Goal: Communication & Community: Answer question/provide support

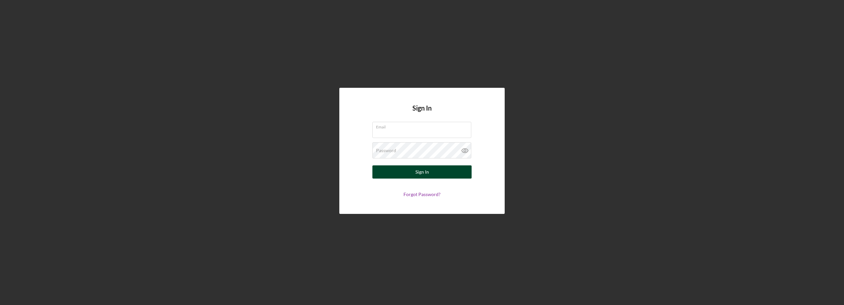
type input "[EMAIL_ADDRESS][DOMAIN_NAME]"
click at [430, 174] on button "Sign In" at bounding box center [421, 172] width 99 height 13
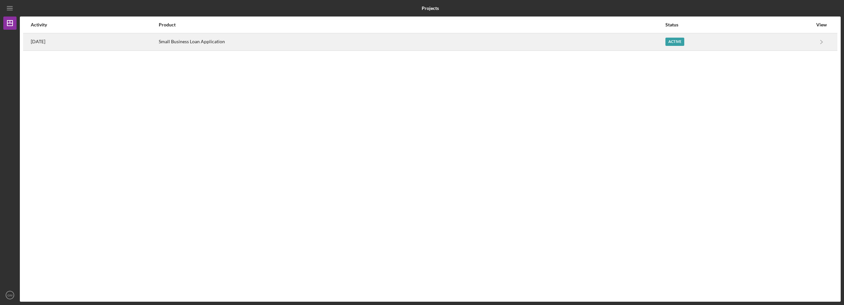
click at [697, 44] on div "Active" at bounding box center [738, 42] width 147 height 17
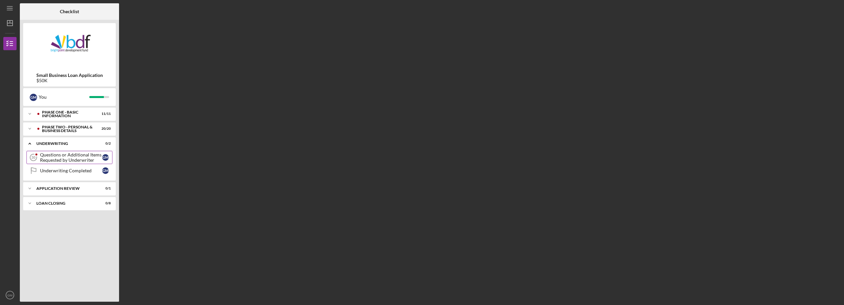
click at [62, 159] on div "Questions or Additional Items Requested by Underwriter" at bounding box center [71, 157] width 62 height 11
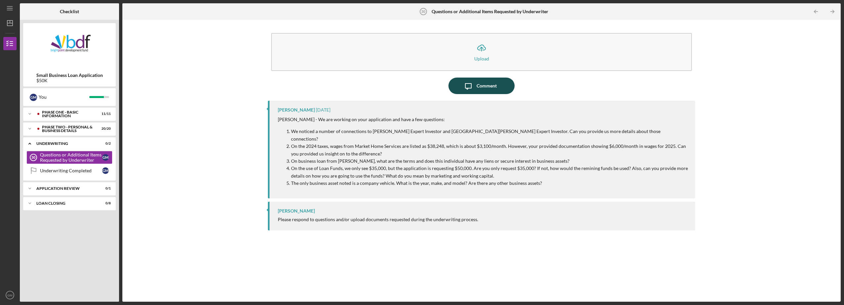
click at [478, 85] on div "Comment" at bounding box center [486, 86] width 20 height 17
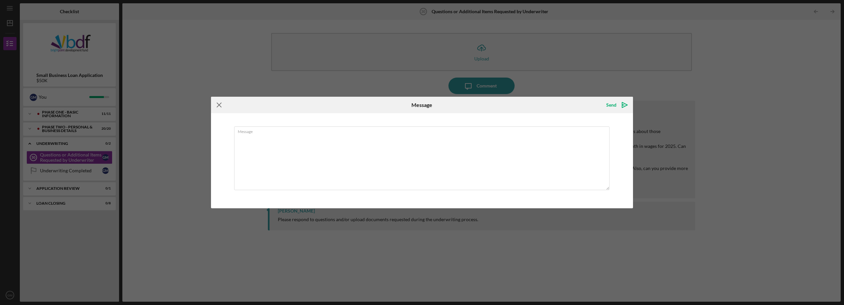
click at [219, 106] on icon "Icon/Menu Close" at bounding box center [219, 105] width 17 height 17
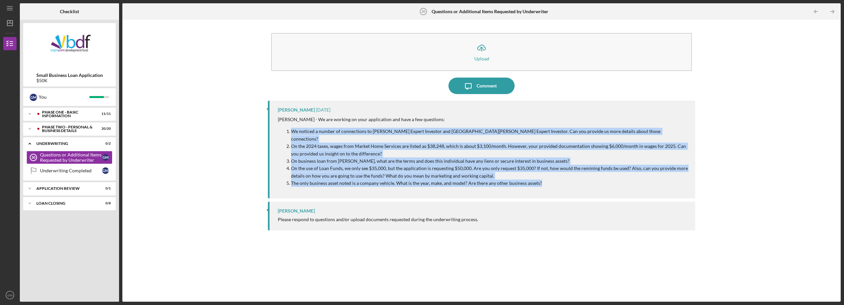
drag, startPoint x: 284, startPoint y: 133, endPoint x: 562, endPoint y: 175, distance: 281.9
click at [562, 175] on ol "We noticed a number of connections to [PERSON_NAME] Expert Investor and [GEOGRA…" at bounding box center [483, 157] width 410 height 59
copy ol "We noticed a number of connections to [PERSON_NAME] Expert Investor and [GEOGRA…"
click at [479, 84] on div "Comment" at bounding box center [486, 86] width 20 height 17
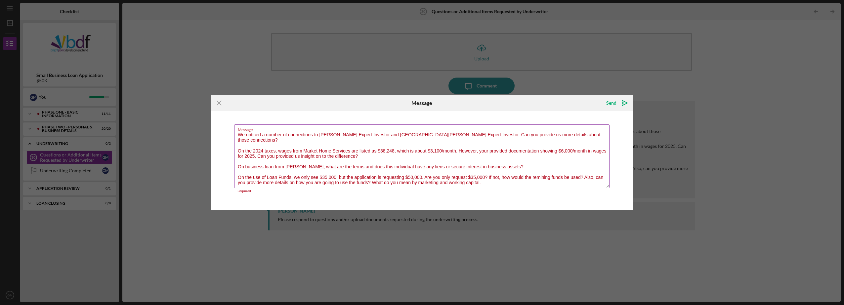
scroll to position [3, 0]
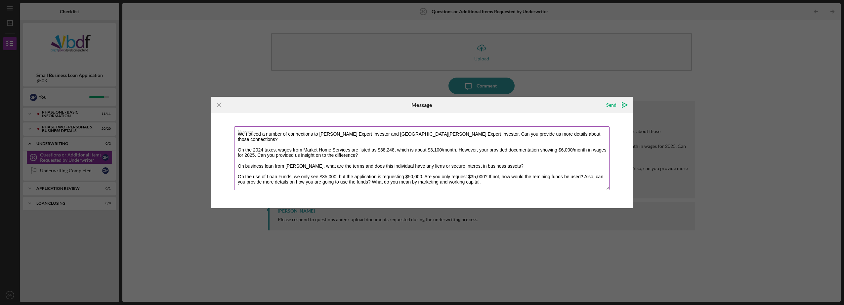
type textarea "We noticed a number of connections to [PERSON_NAME] Expert Investor and [GEOGRA…"
click at [217, 107] on icon "Icon/Menu Close" at bounding box center [219, 105] width 17 height 17
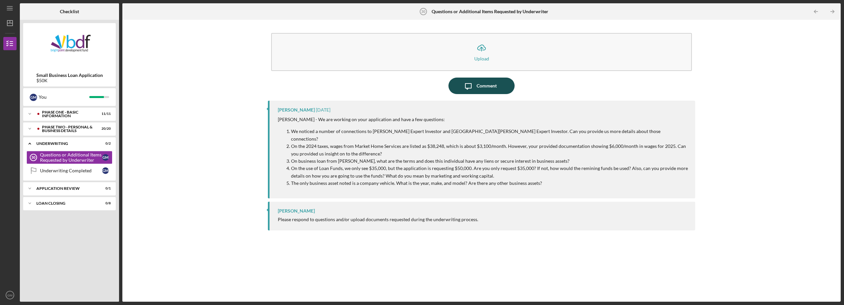
click at [483, 85] on div "Comment" at bounding box center [486, 86] width 20 height 17
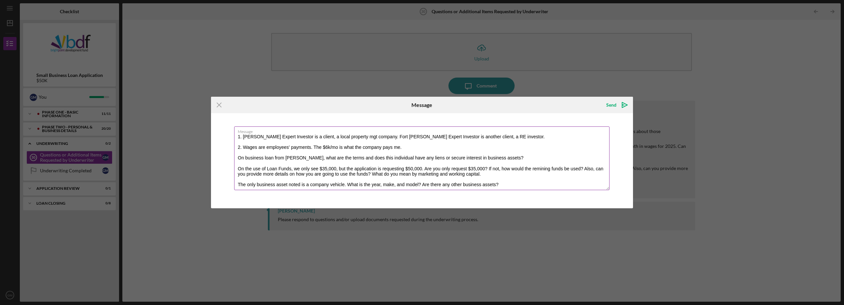
click at [236, 159] on textarea "1. [PERSON_NAME] Expert Investor is a client, a local property mgt company. For…" at bounding box center [421, 159] width 375 height 64
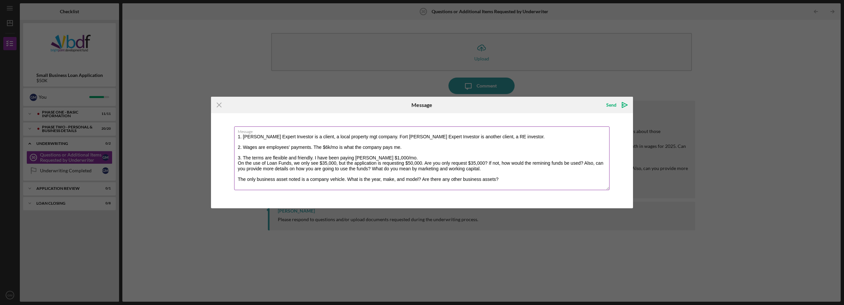
click at [399, 157] on textarea "1. [PERSON_NAME] Expert Investor is a client, a local property mgt company. For…" at bounding box center [421, 159] width 375 height 64
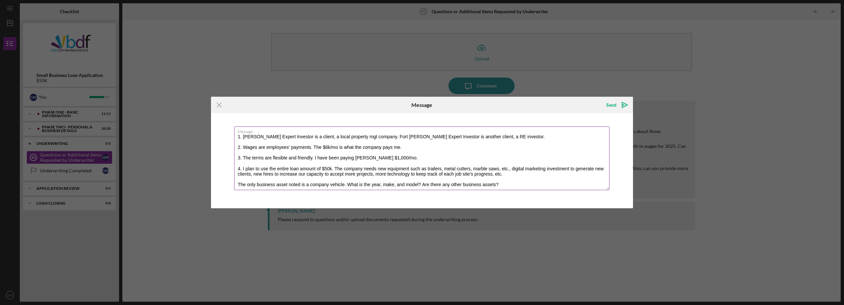
click at [237, 184] on textarea "1. [PERSON_NAME] Expert Investor is a client, a local property mgt company. For…" at bounding box center [421, 159] width 375 height 64
drag, startPoint x: 488, startPoint y: 184, endPoint x: 233, endPoint y: 134, distance: 260.2
click at [233, 134] on div "Message 1. [PERSON_NAME] Expert Investor is a client, a local property mgt comp…" at bounding box center [422, 160] width 422 height 95
click at [403, 149] on textarea "1. [PERSON_NAME] Expert Investor is a client, a local property mgt company. For…" at bounding box center [421, 159] width 375 height 64
click at [439, 159] on textarea "1. [PERSON_NAME] Expert Investor is a client, a local property mgt company. For…" at bounding box center [421, 159] width 375 height 64
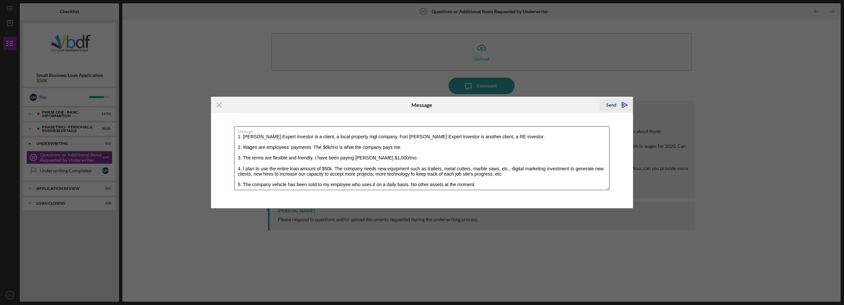
type textarea "1. [PERSON_NAME] Expert Investor is a client, a local property mgt company. For…"
click at [606, 106] on button "Send Icon/icon-invite-send" at bounding box center [615, 105] width 33 height 13
